Goal: Browse casually

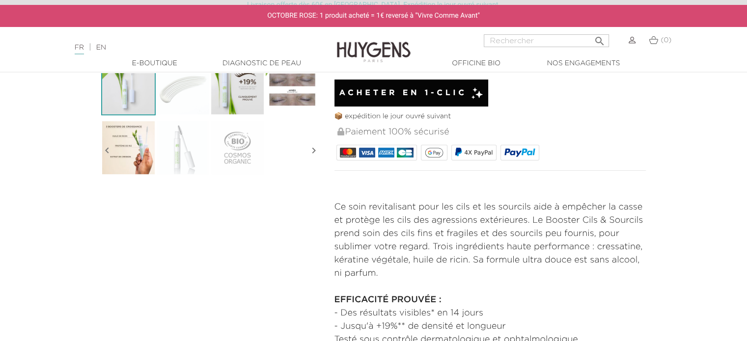
scroll to position [344, 0]
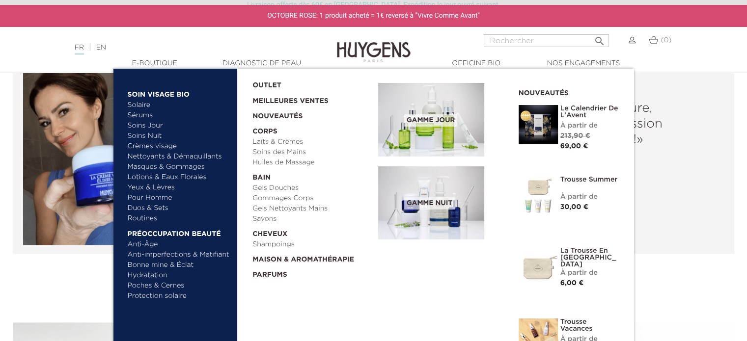
scroll to position [933, 0]
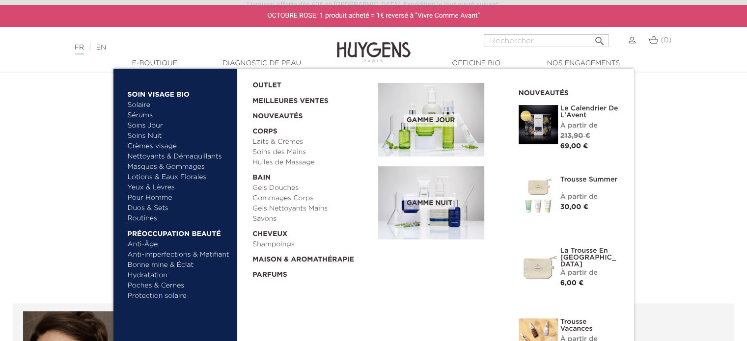
click at [438, 137] on img at bounding box center [431, 120] width 106 height 74
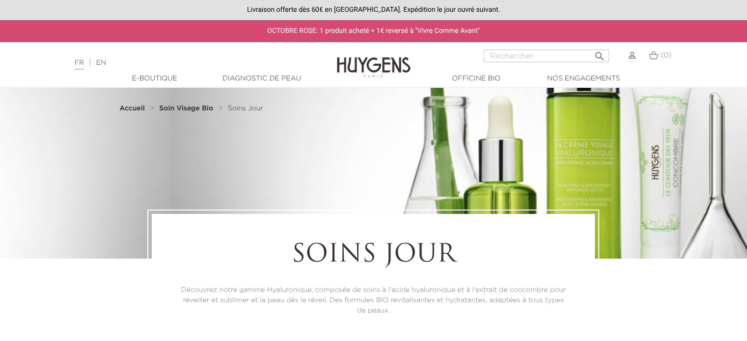
click at [646, 170] on div at bounding box center [373, 173] width 747 height 171
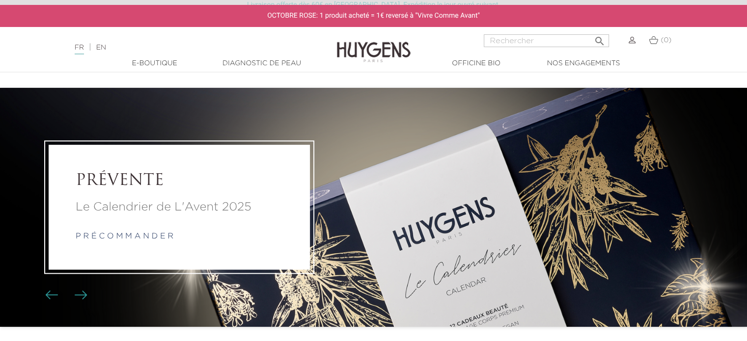
scroll to position [933, 0]
